Goal: Check status: Check status

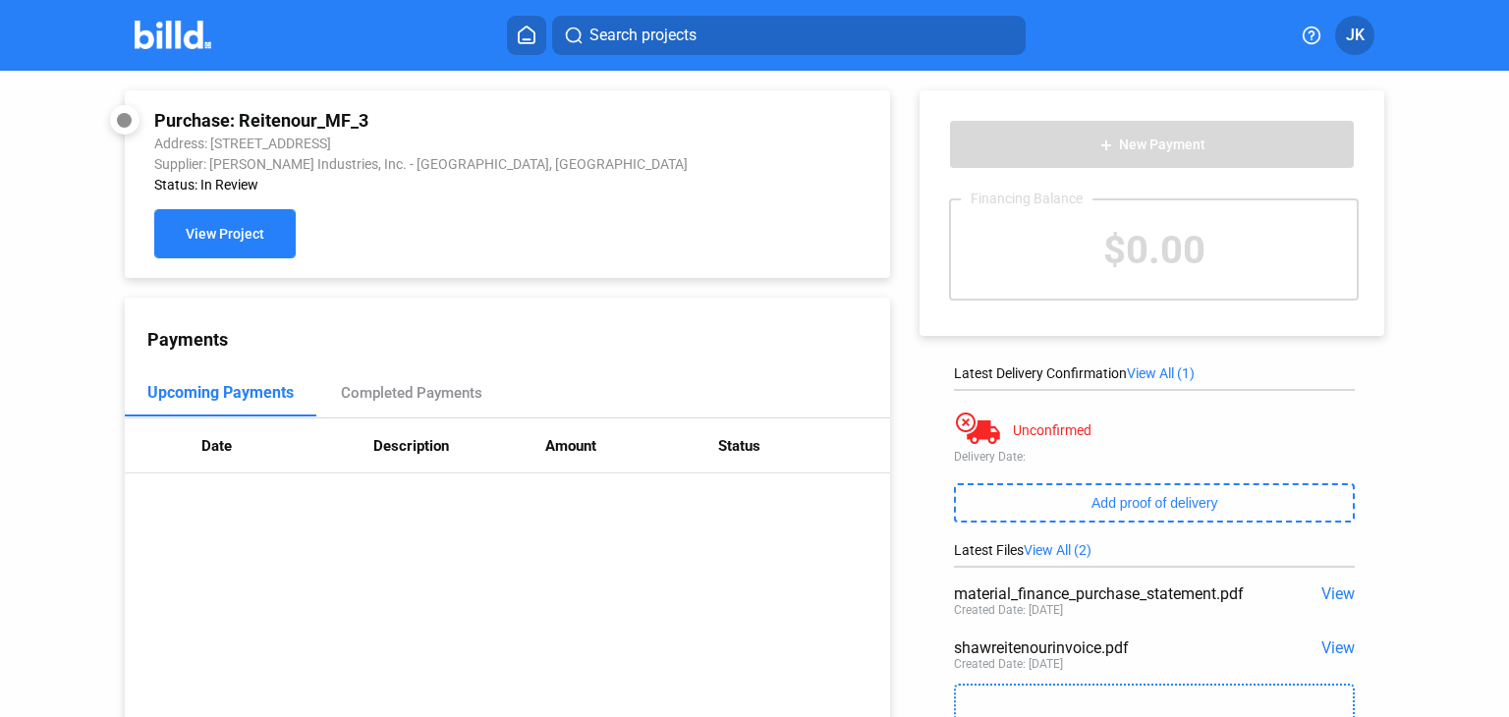
click at [270, 233] on button "View Project" at bounding box center [224, 233] width 141 height 49
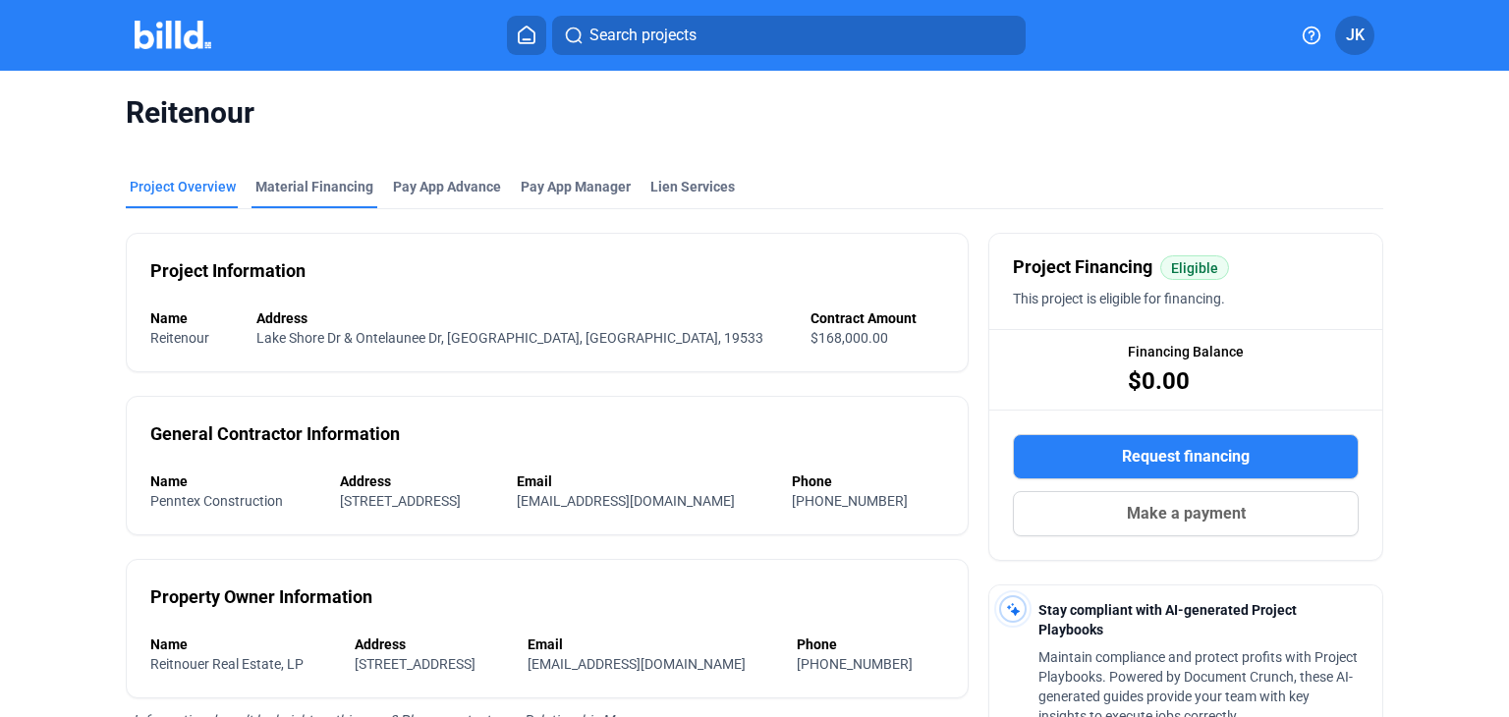
click at [324, 191] on div "Material Financing" at bounding box center [314, 187] width 118 height 20
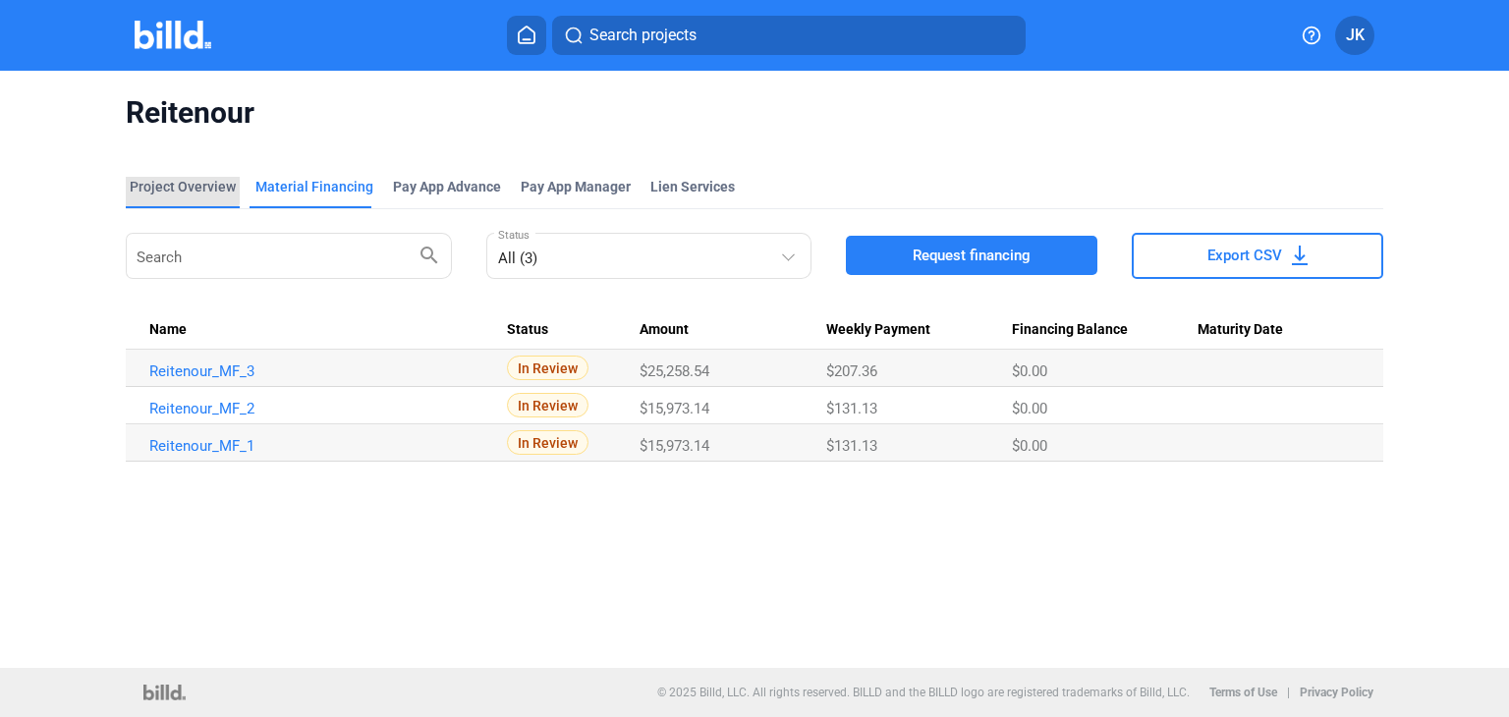
click at [177, 188] on div "Project Overview" at bounding box center [183, 187] width 106 height 20
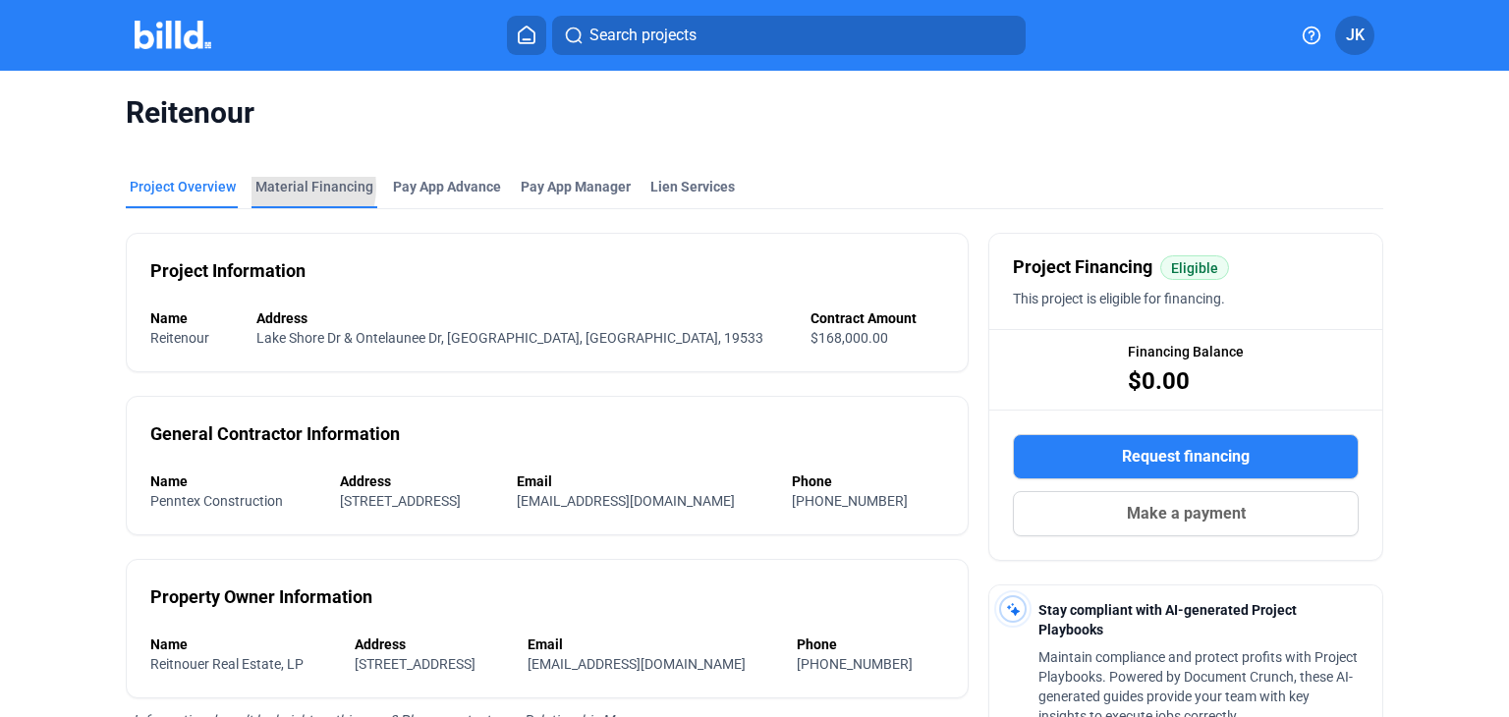
click at [272, 187] on div "Material Financing" at bounding box center [314, 187] width 118 height 20
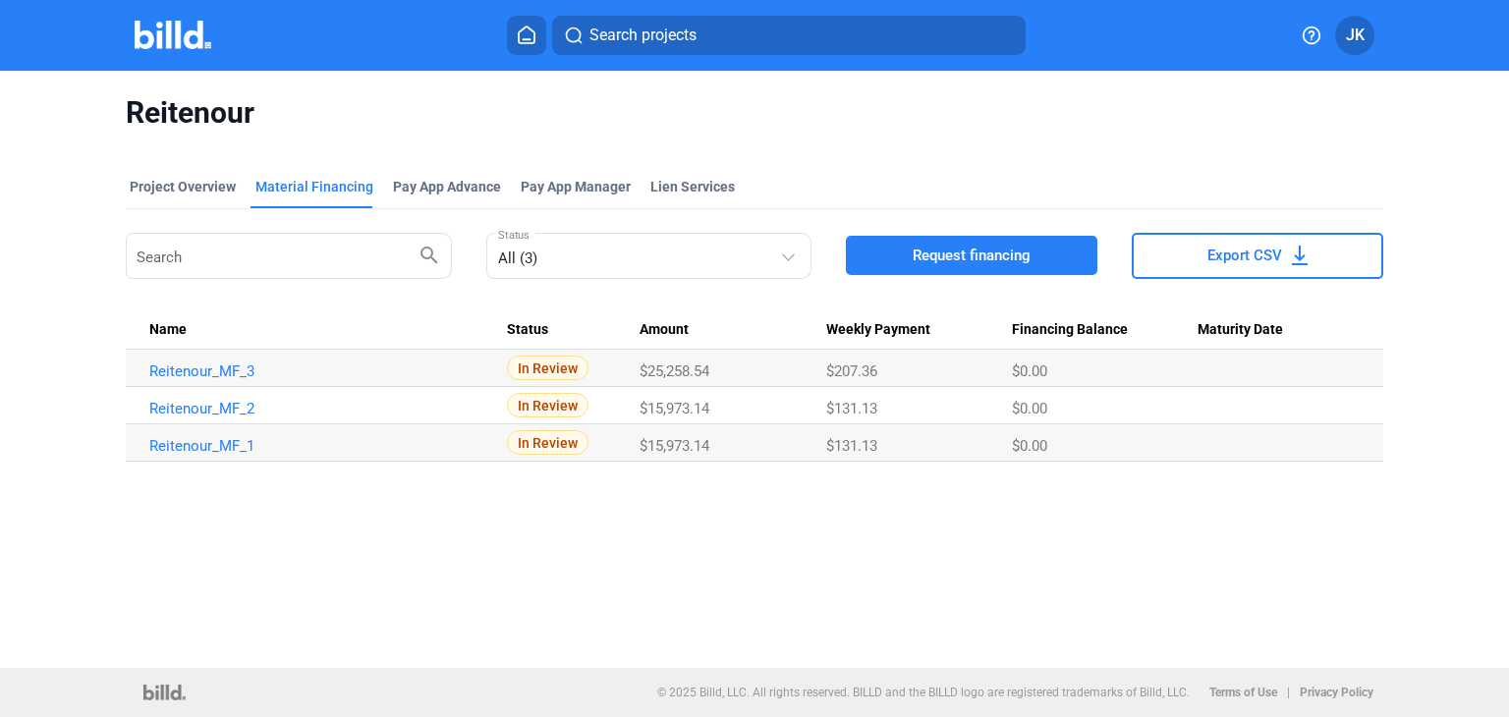
click at [532, 407] on span "In Review" at bounding box center [548, 405] width 82 height 25
